Goal: Task Accomplishment & Management: Manage account settings

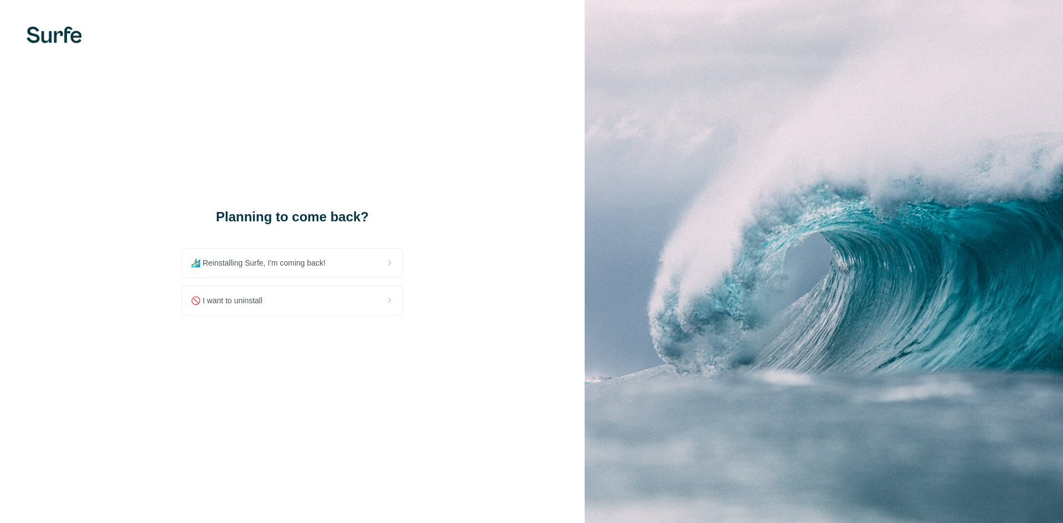
click at [242, 306] on span "🚫 I want to uninstall" at bounding box center [231, 300] width 80 height 11
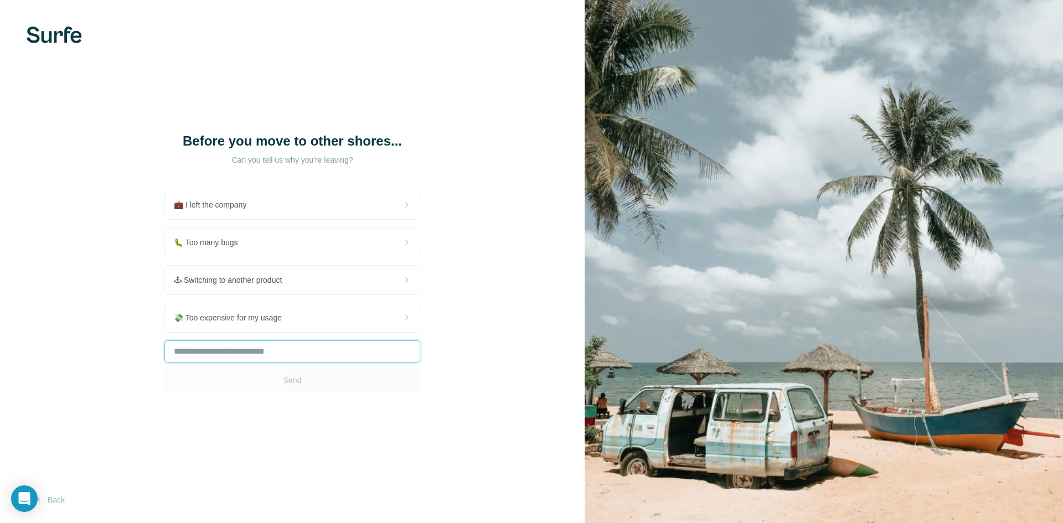
click at [223, 351] on input "text" at bounding box center [292, 351] width 256 height 22
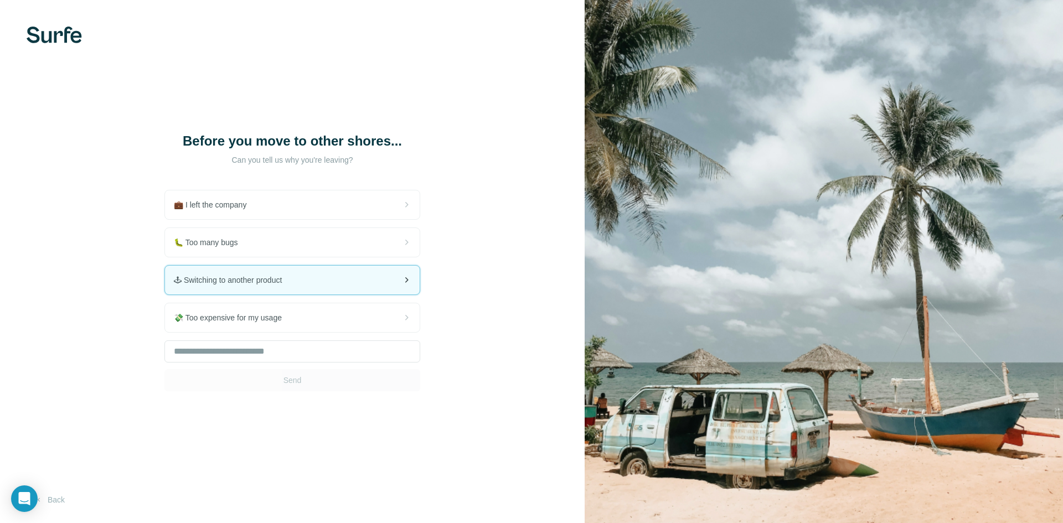
click at [225, 288] on div "🕹 Switching to another product" at bounding box center [292, 280] width 255 height 29
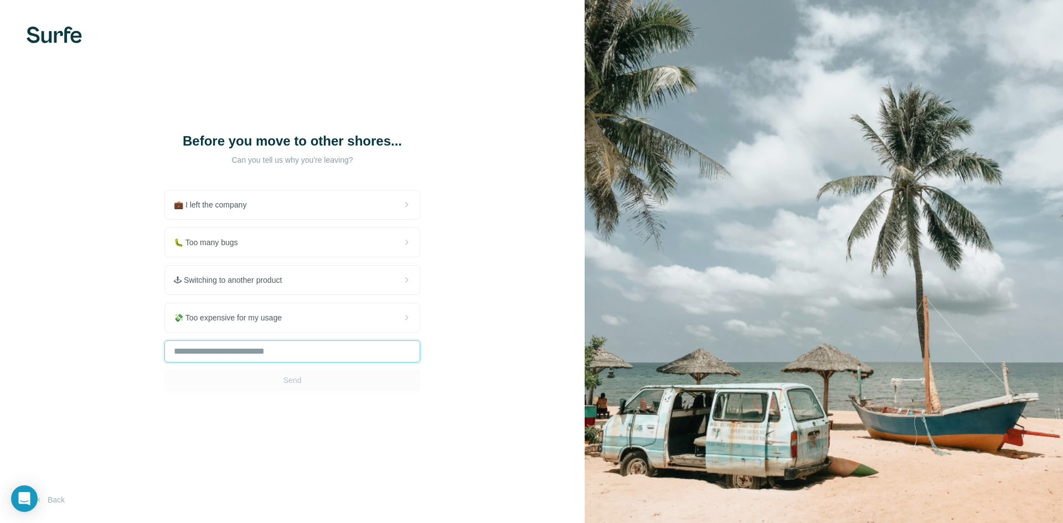
click at [272, 349] on input "text" at bounding box center [292, 351] width 256 height 22
type input "**********"
click at [304, 372] on button "Send" at bounding box center [292, 380] width 256 height 22
